Goal: Navigation & Orientation: Find specific page/section

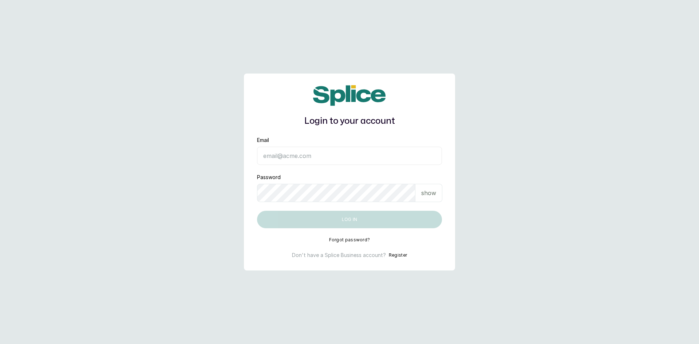
type input "[EMAIL_ADDRESS][DOMAIN_NAME]"
click at [430, 195] on p "show" at bounding box center [428, 193] width 15 height 9
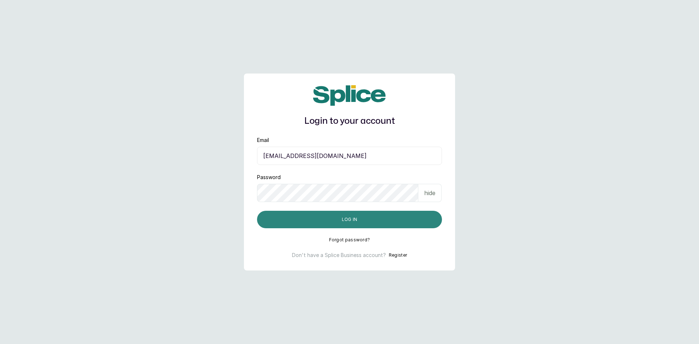
click at [359, 222] on button "Log in" at bounding box center [349, 219] width 185 height 17
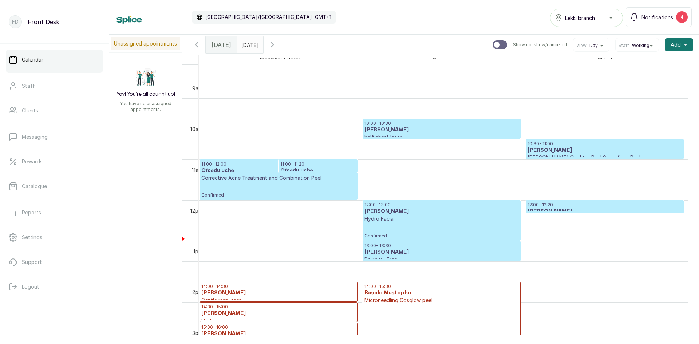
scroll to position [417, 0]
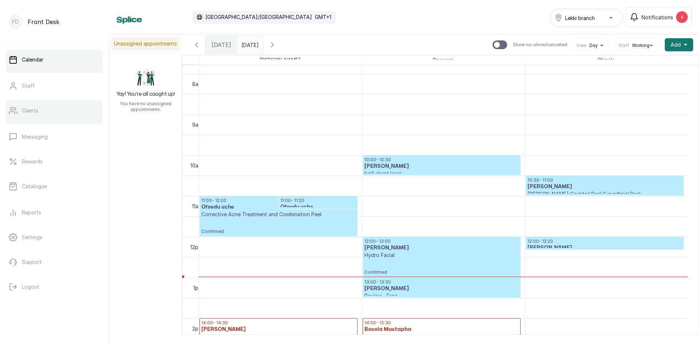
click at [53, 118] on link "Clients" at bounding box center [54, 111] width 97 height 20
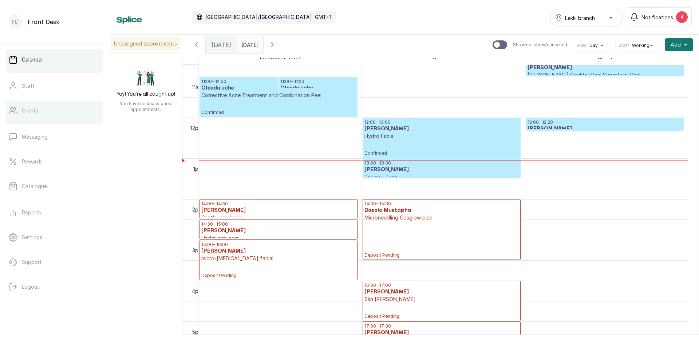
click at [67, 110] on link "Clients" at bounding box center [54, 111] width 97 height 20
